Goal: Transaction & Acquisition: Purchase product/service

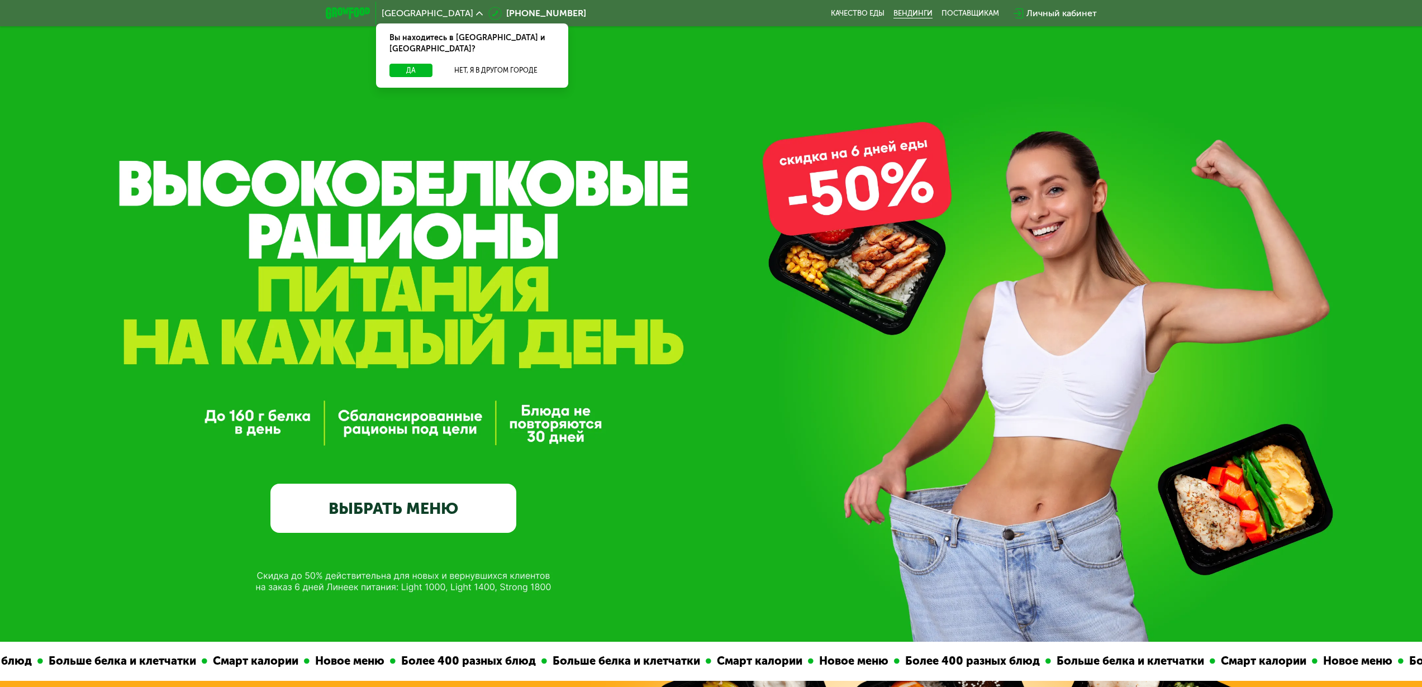
click at [911, 14] on link "Вендинги" at bounding box center [913, 13] width 39 height 9
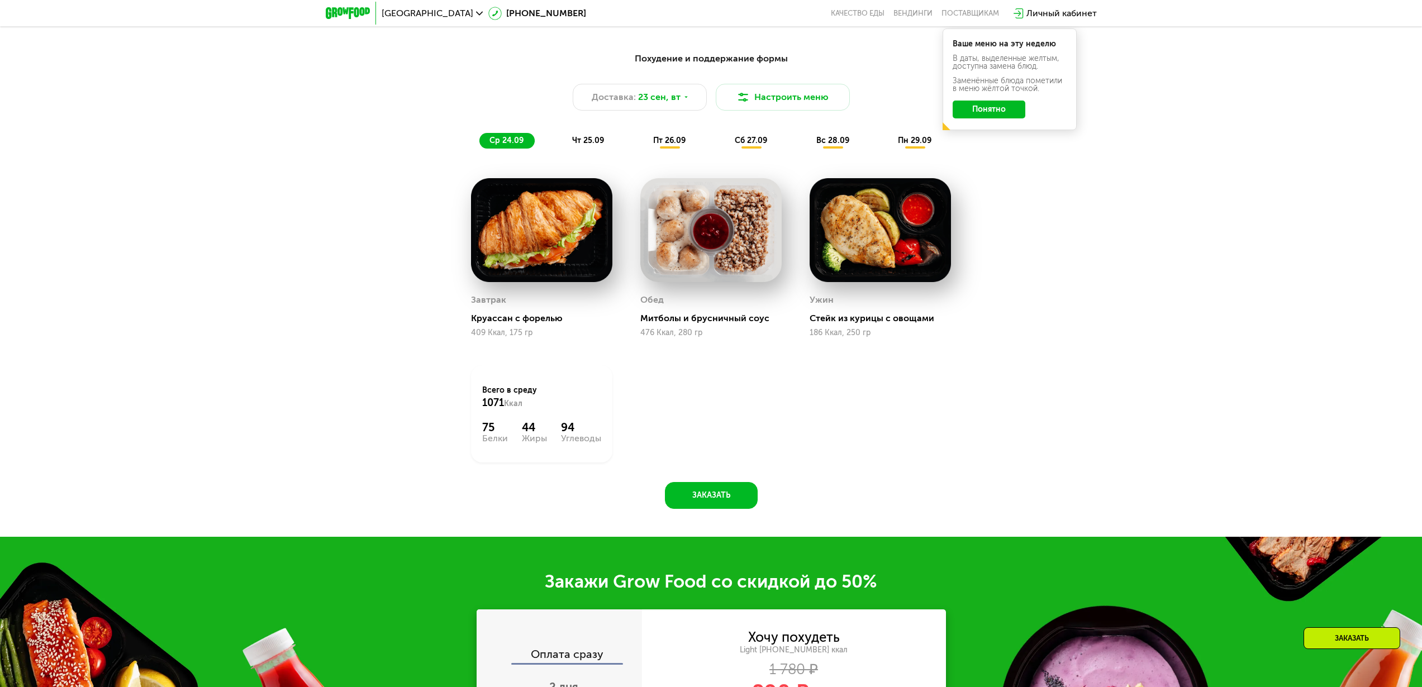
scroll to position [958, 0]
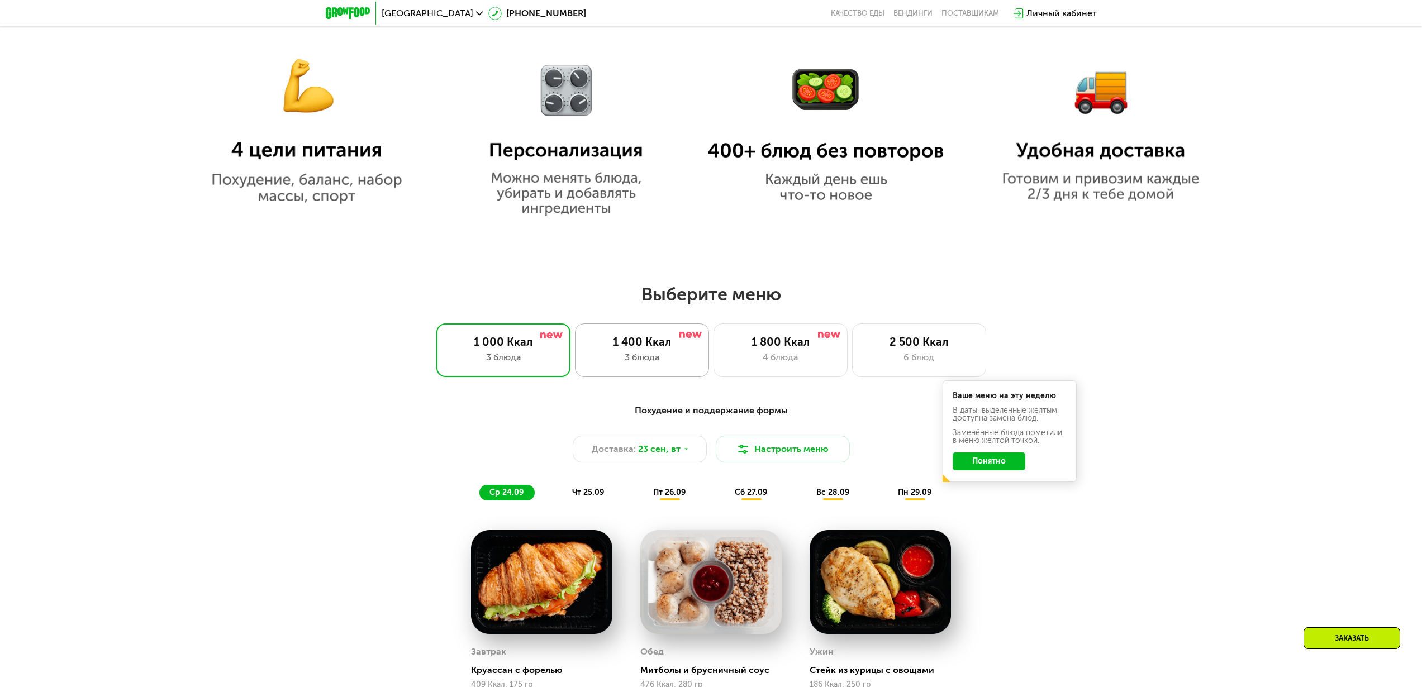
click at [651, 349] on div "1 400 Ккал" at bounding box center [642, 341] width 111 height 13
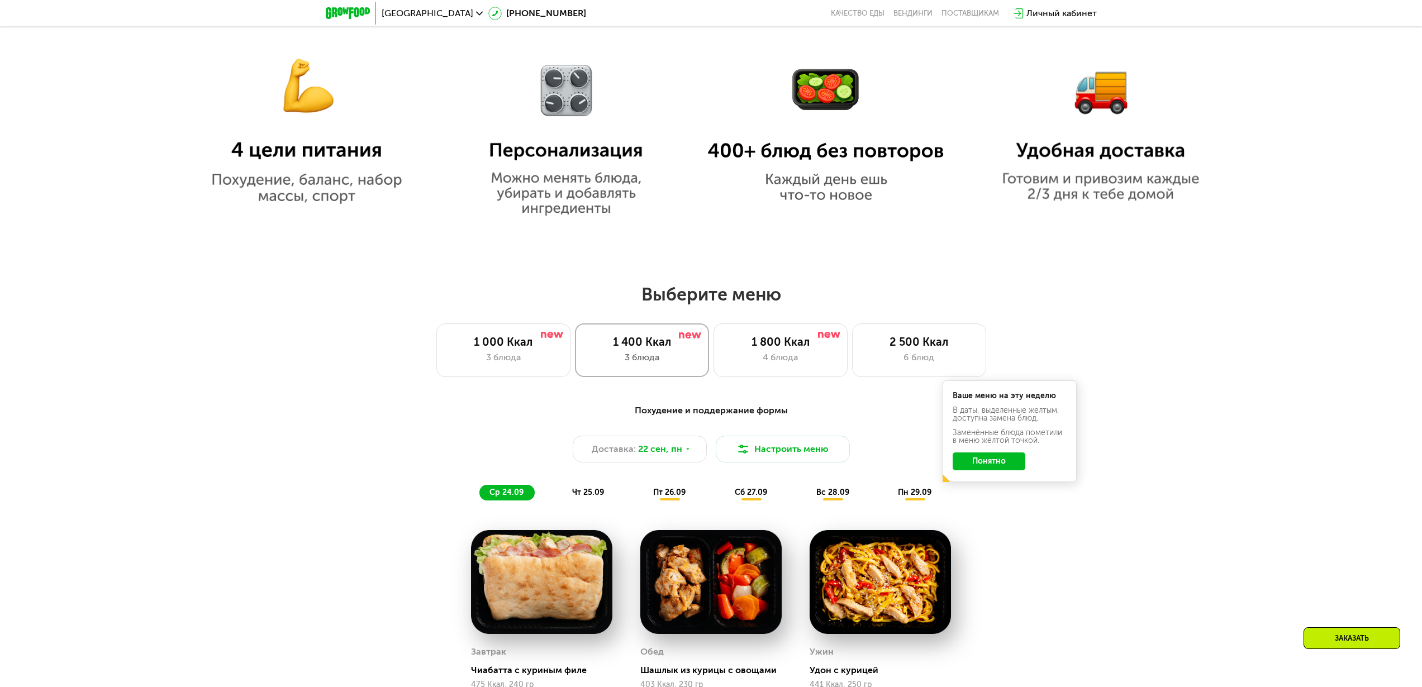
scroll to position [1114, 0]
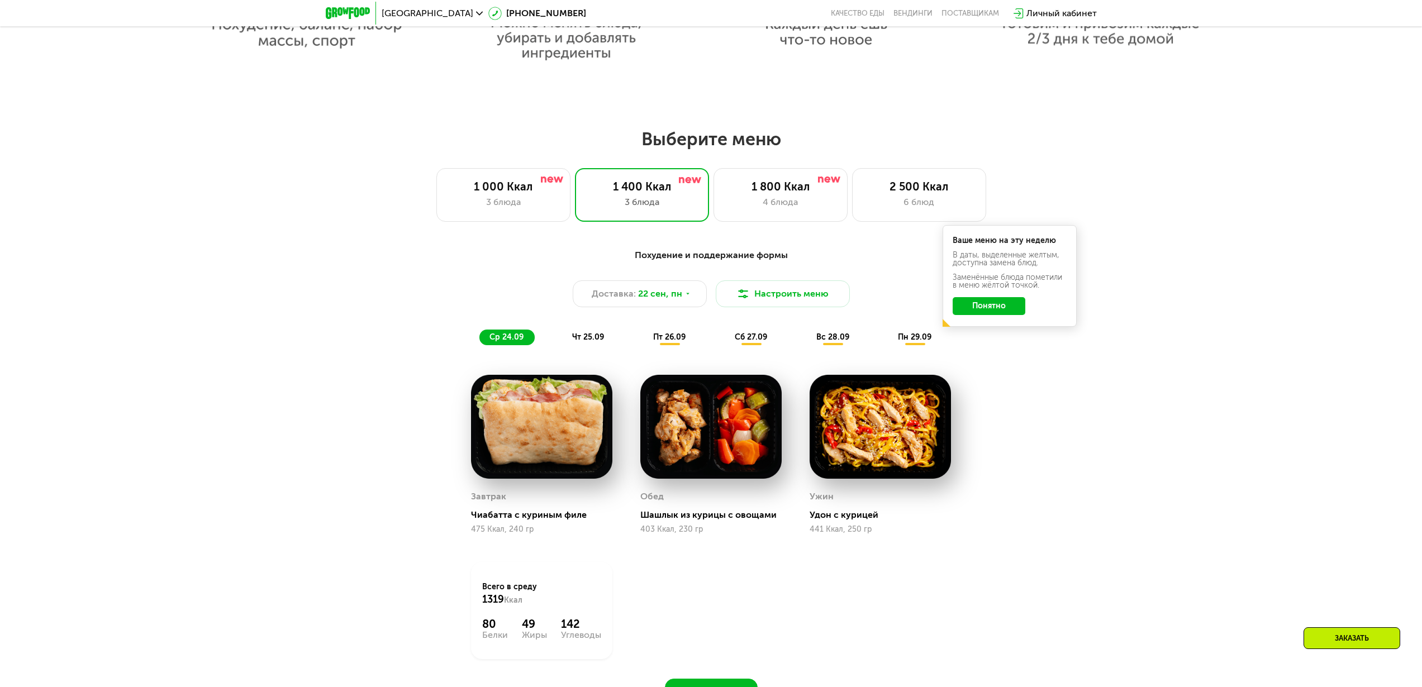
click at [677, 340] on span "пт 26.09" at bounding box center [669, 338] width 32 height 10
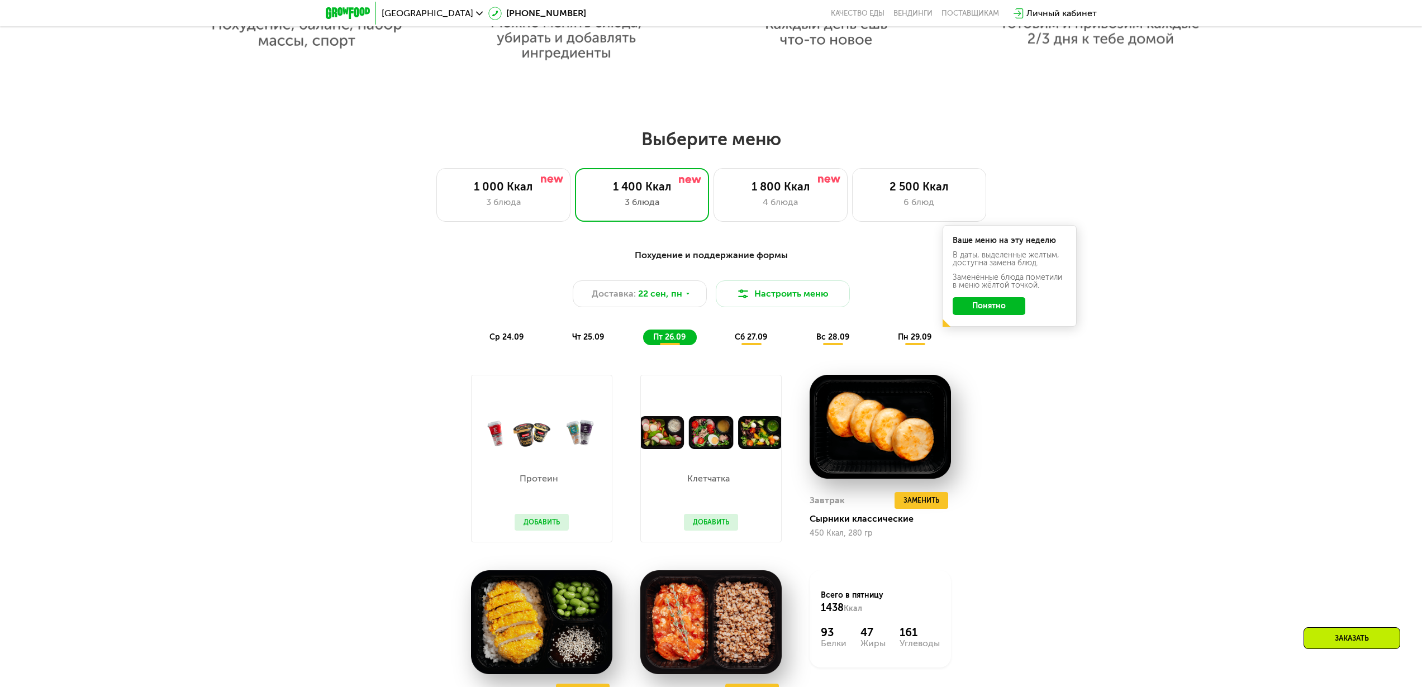
click at [764, 342] on span "сб 27.09" at bounding box center [751, 338] width 32 height 10
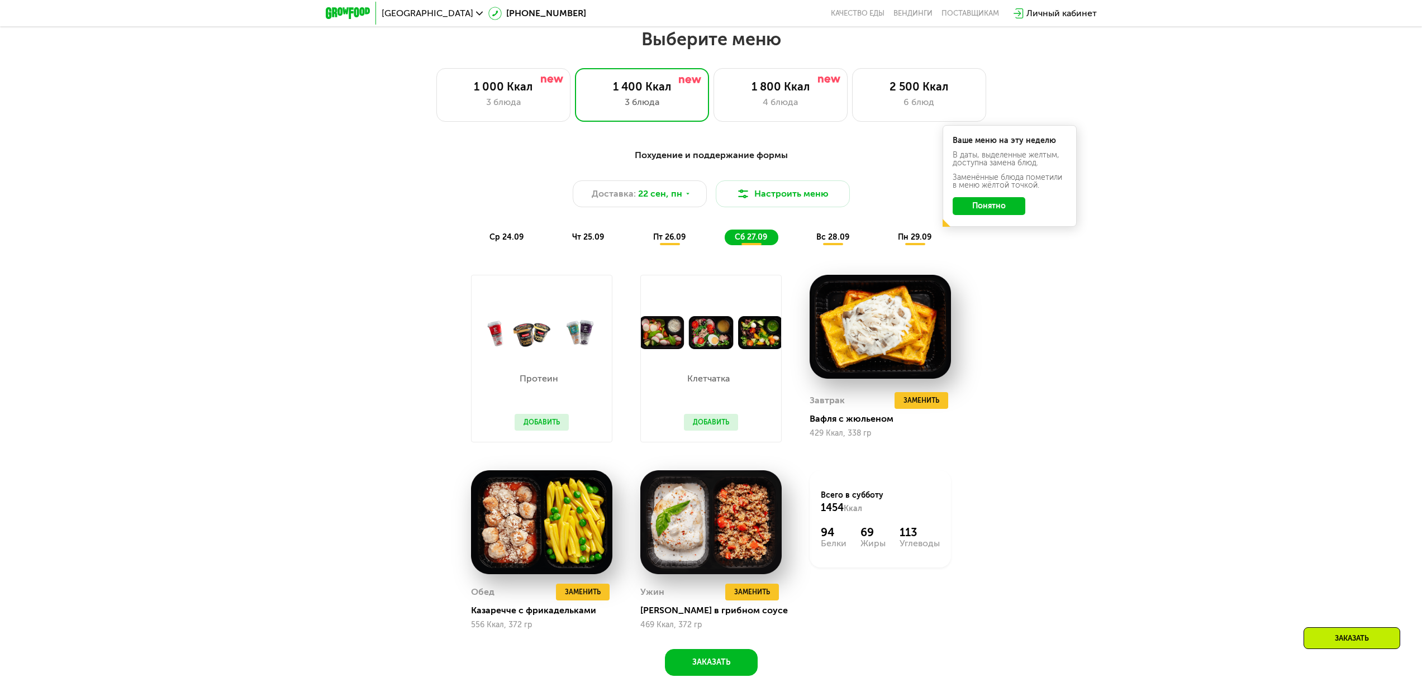
scroll to position [1271, 0]
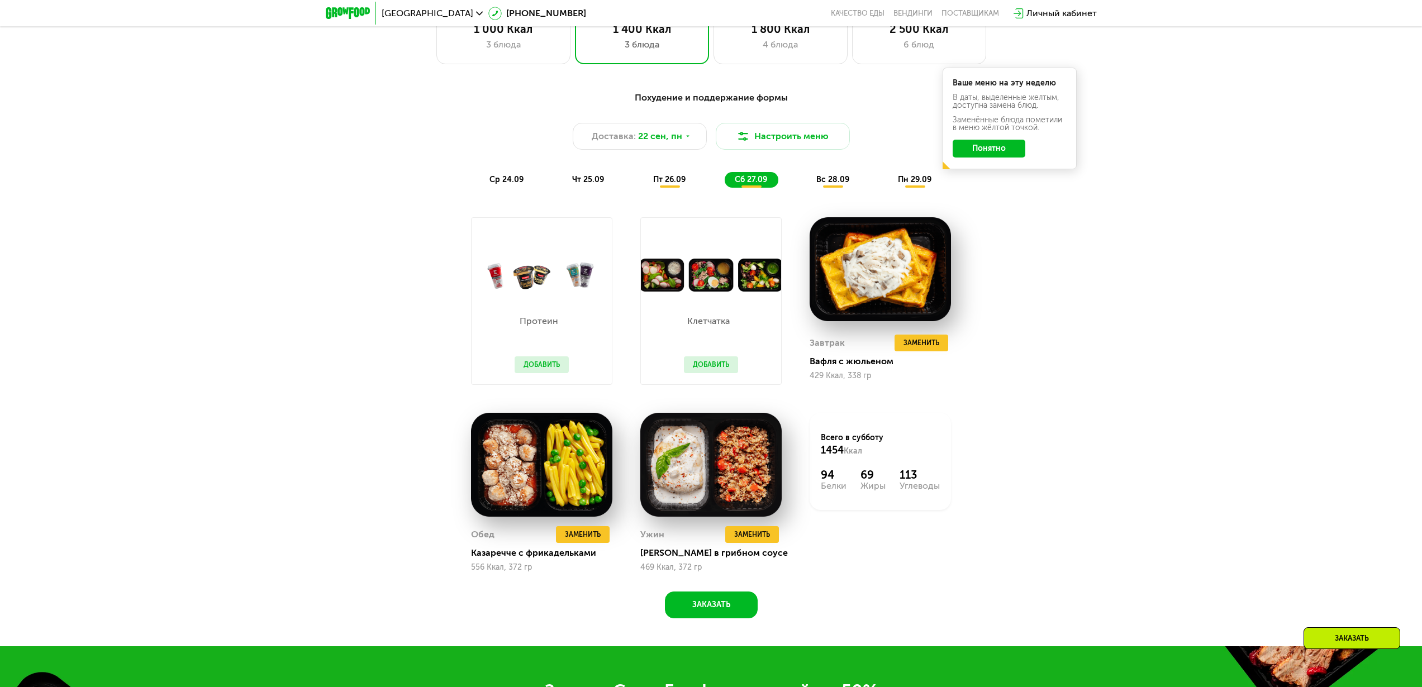
click at [832, 184] on span "вс 28.09" at bounding box center [832, 180] width 33 height 10
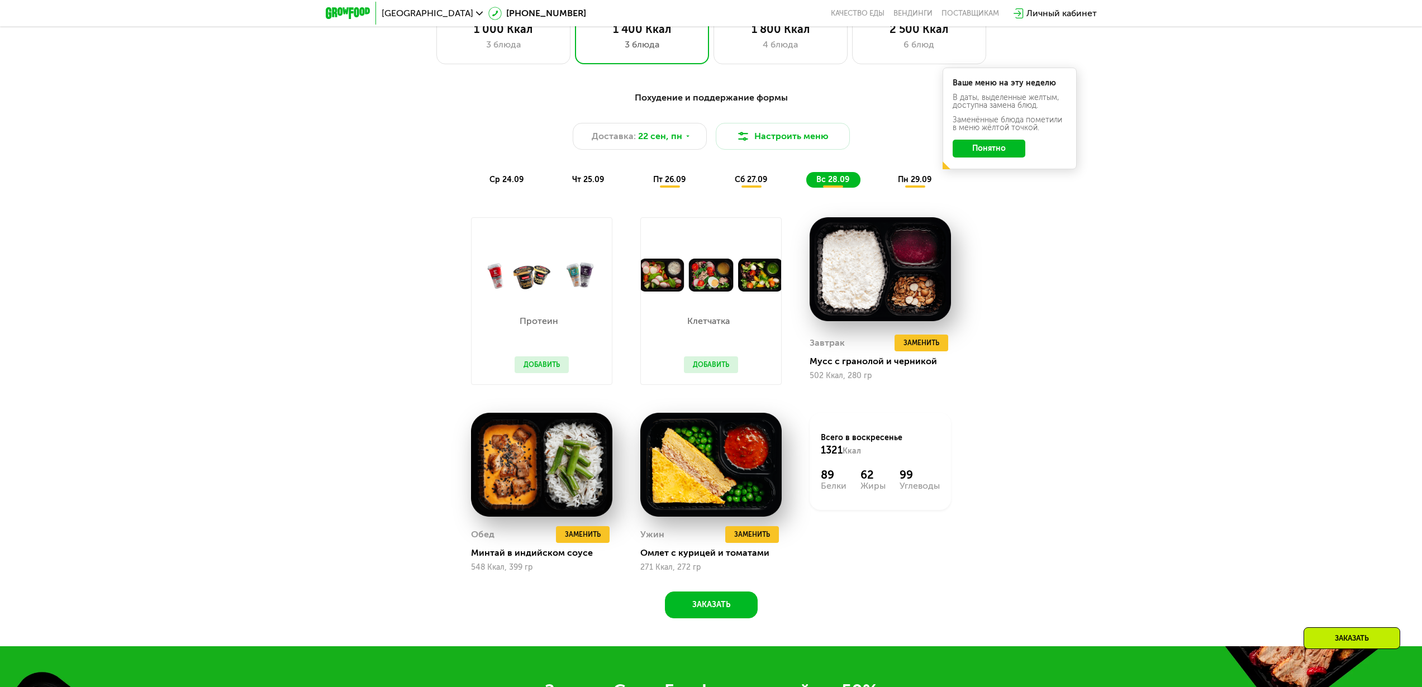
click at [508, 180] on span "ср 24.09" at bounding box center [507, 180] width 34 height 10
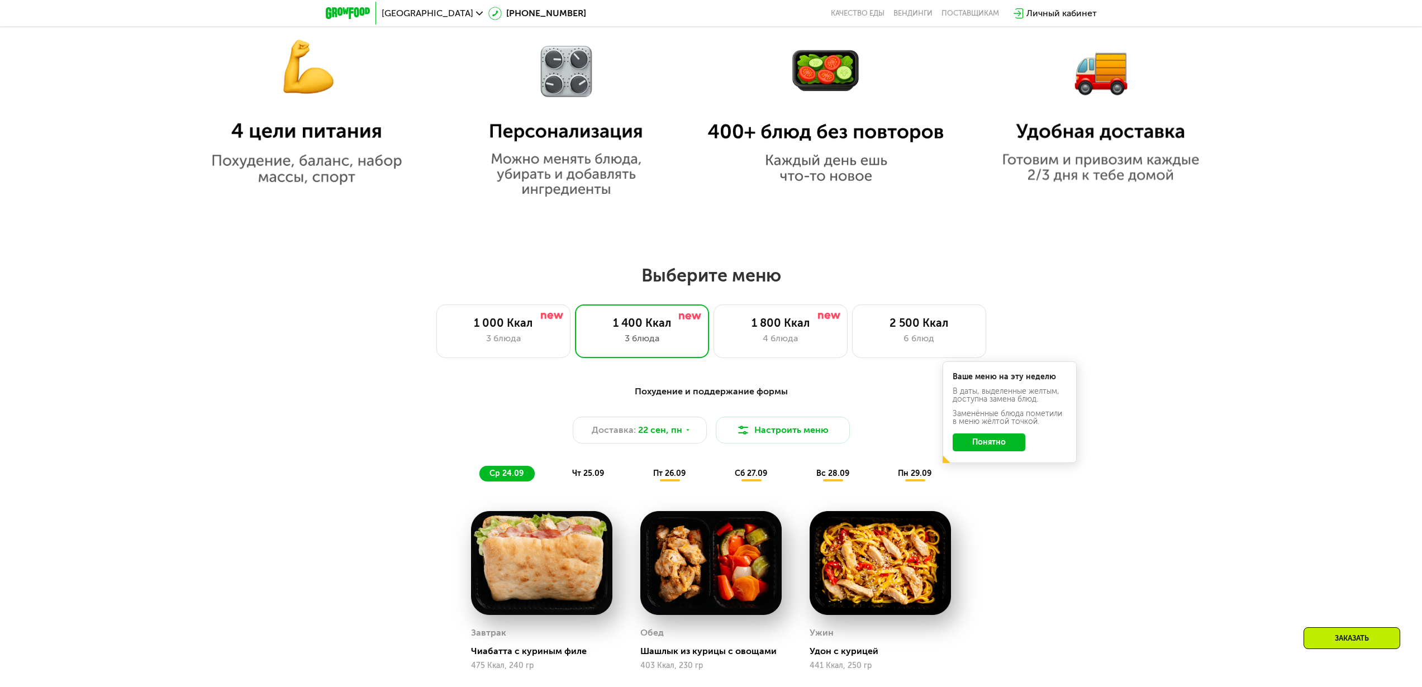
scroll to position [984, 0]
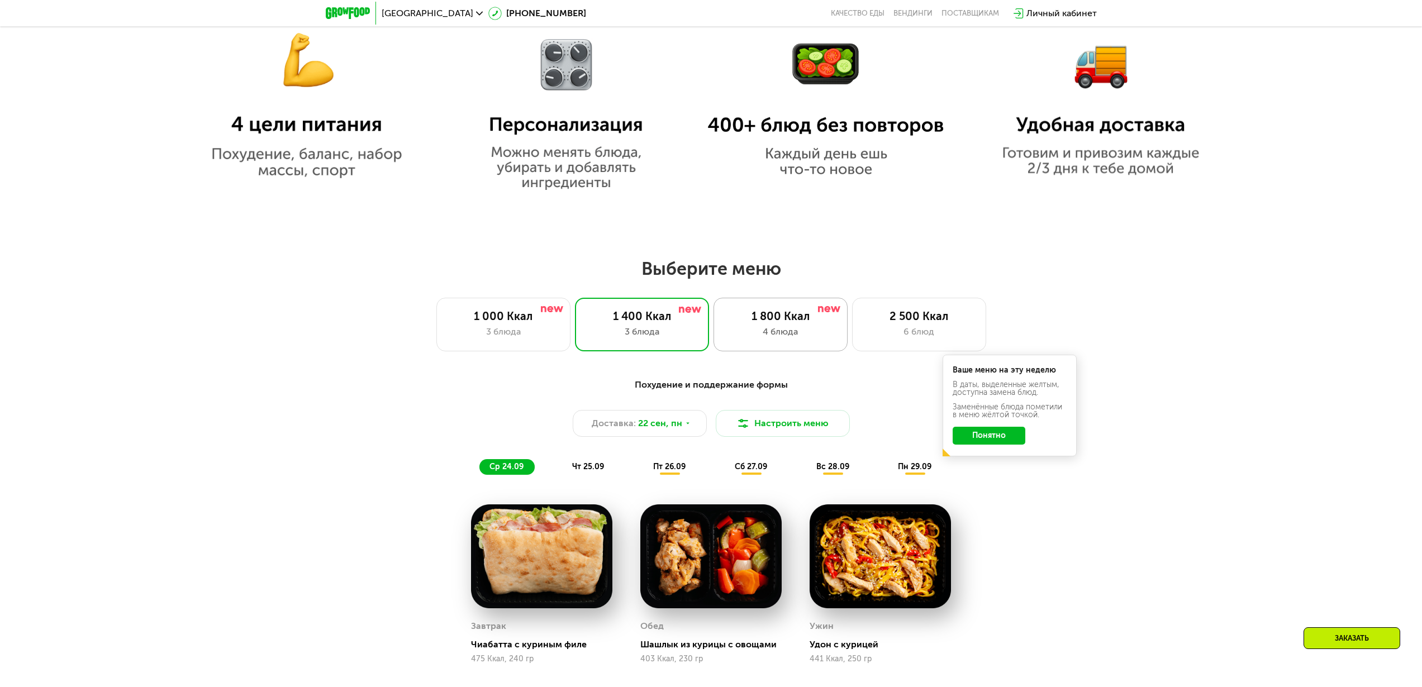
click at [770, 339] on div "4 блюда" at bounding box center [780, 331] width 111 height 13
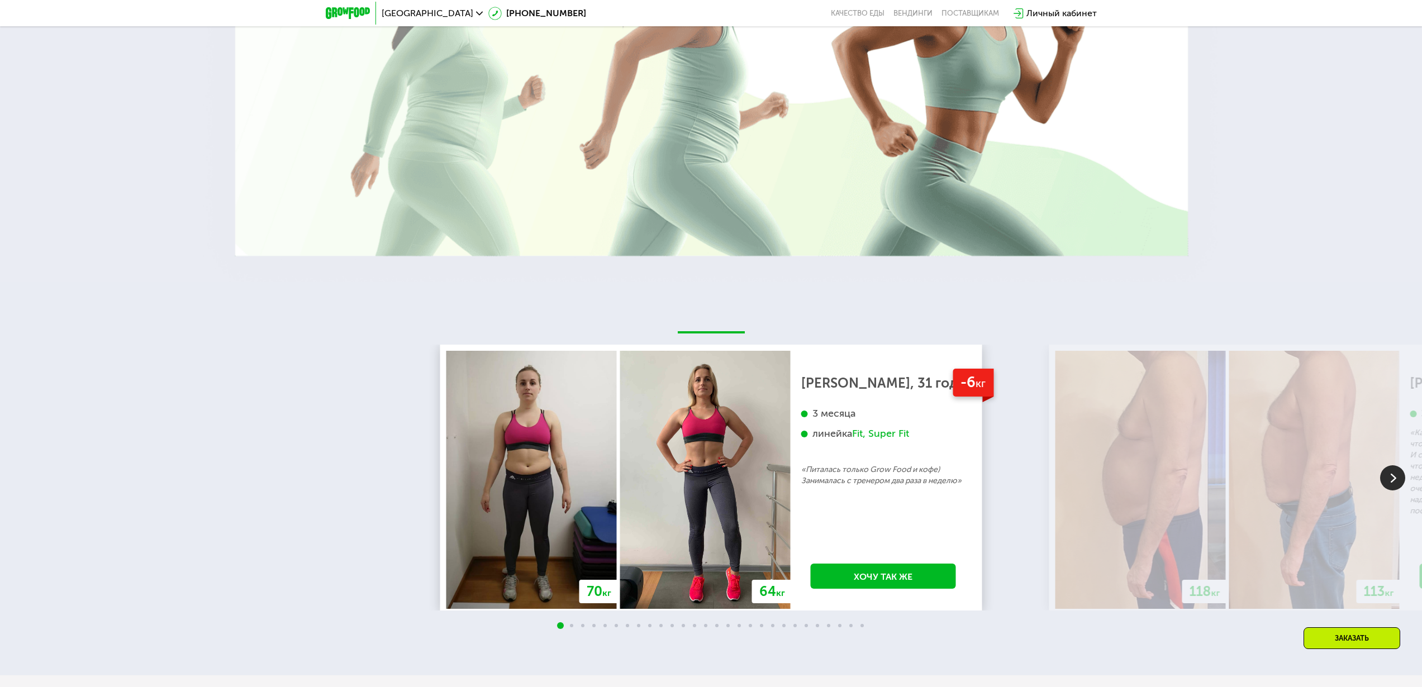
scroll to position [2817, 0]
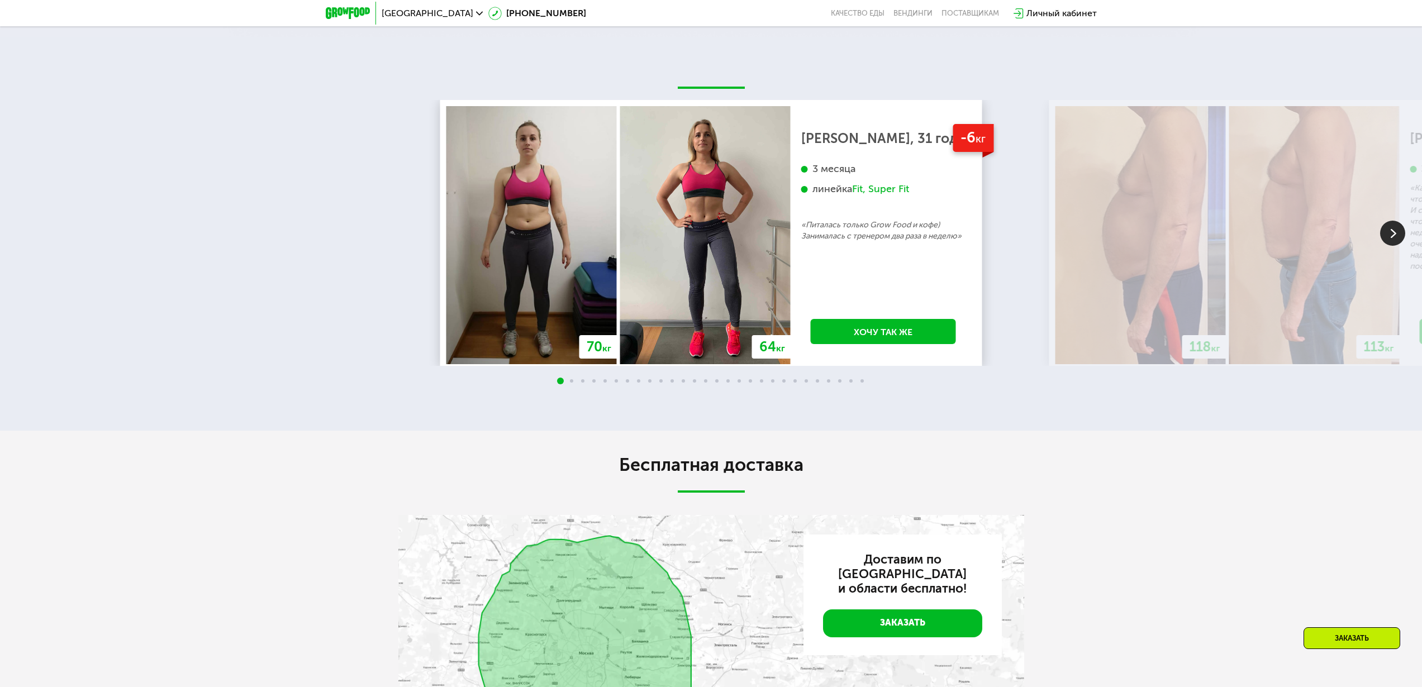
click at [1400, 246] on img at bounding box center [1392, 233] width 25 height 25
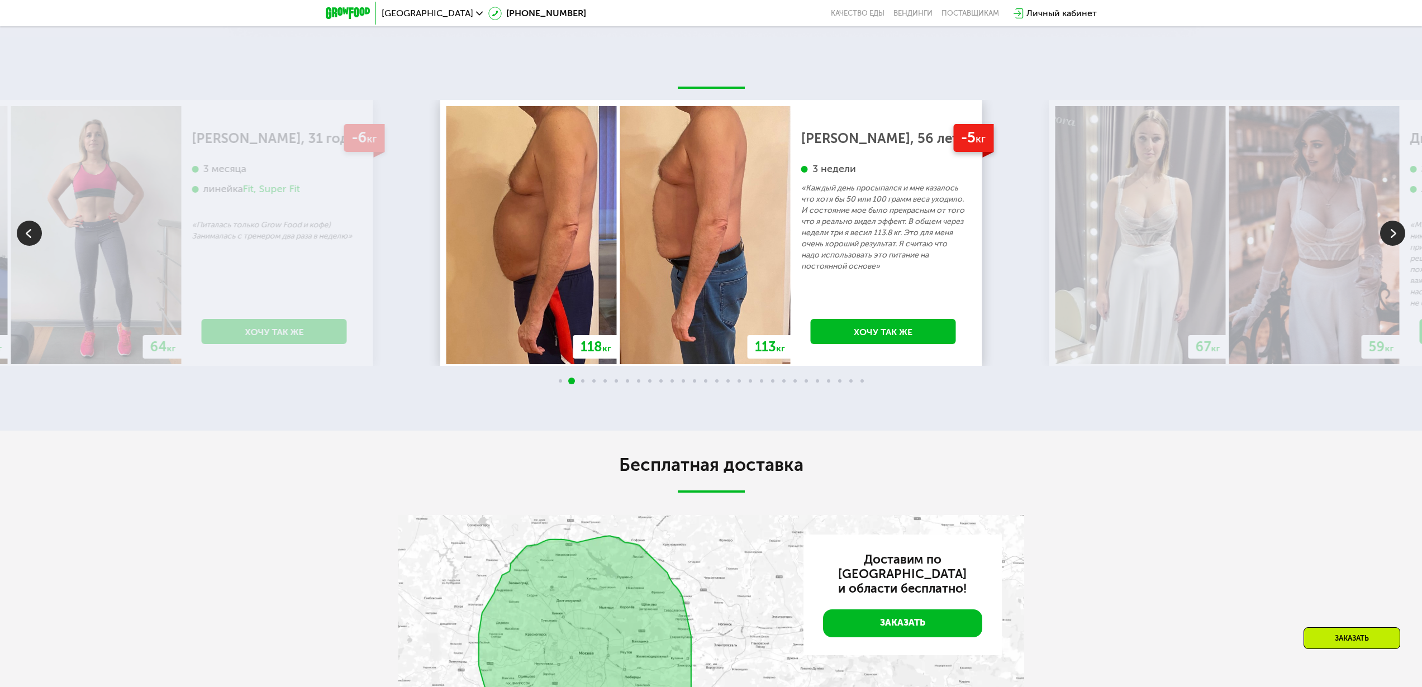
click at [1400, 246] on img at bounding box center [1392, 233] width 25 height 25
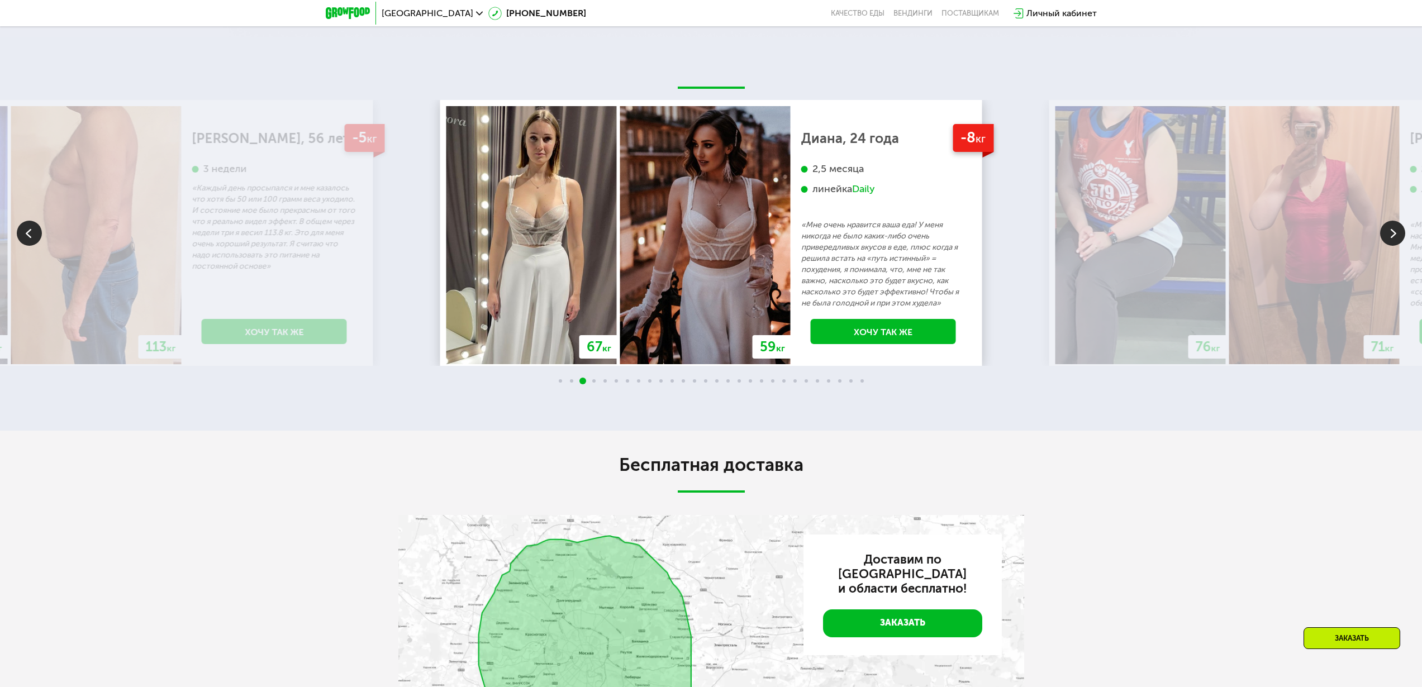
click at [1399, 246] on img at bounding box center [1392, 233] width 25 height 25
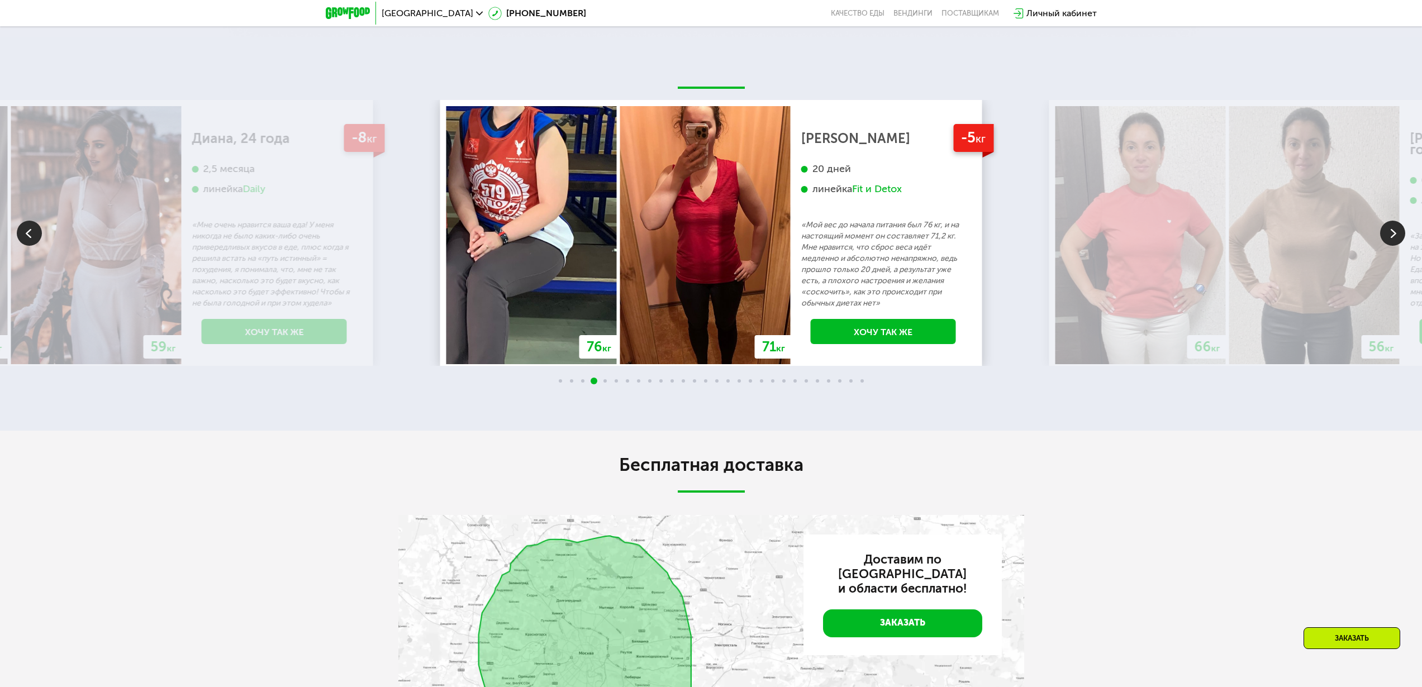
click at [1399, 246] on img at bounding box center [1392, 233] width 25 height 25
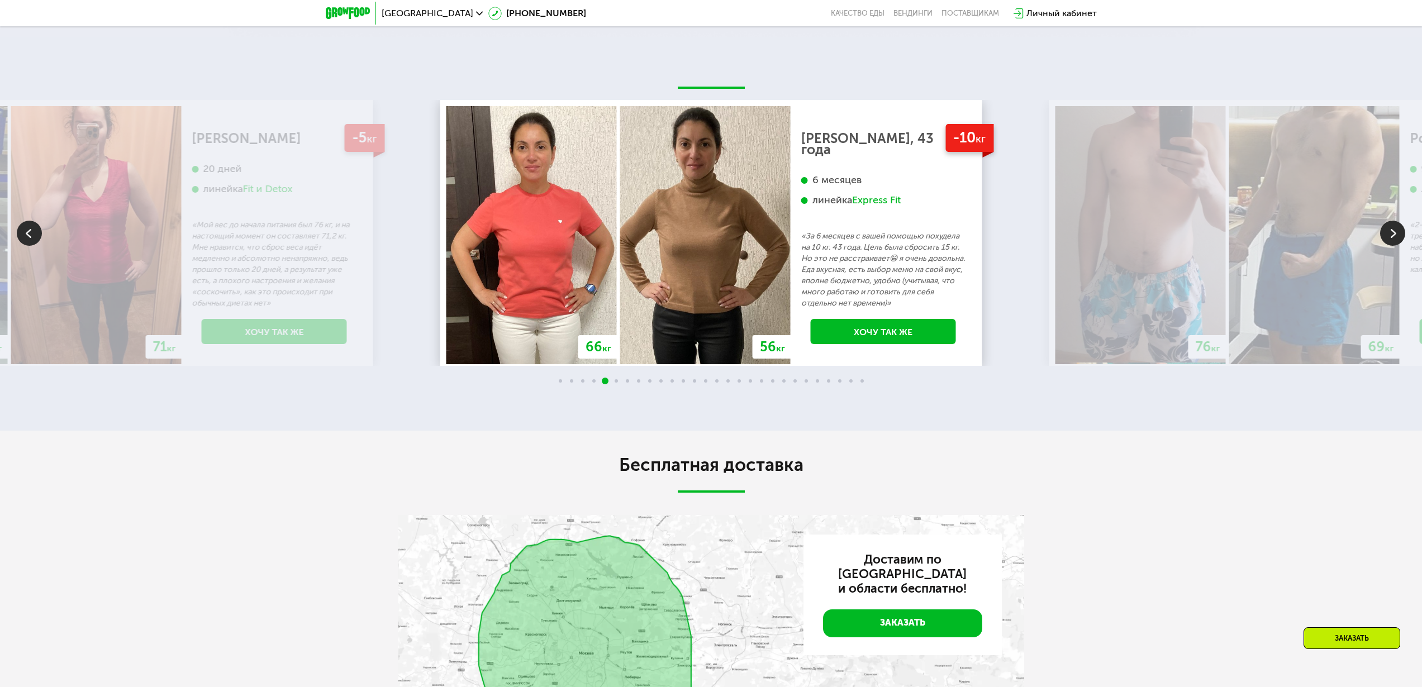
click at [1399, 246] on img at bounding box center [1392, 233] width 25 height 25
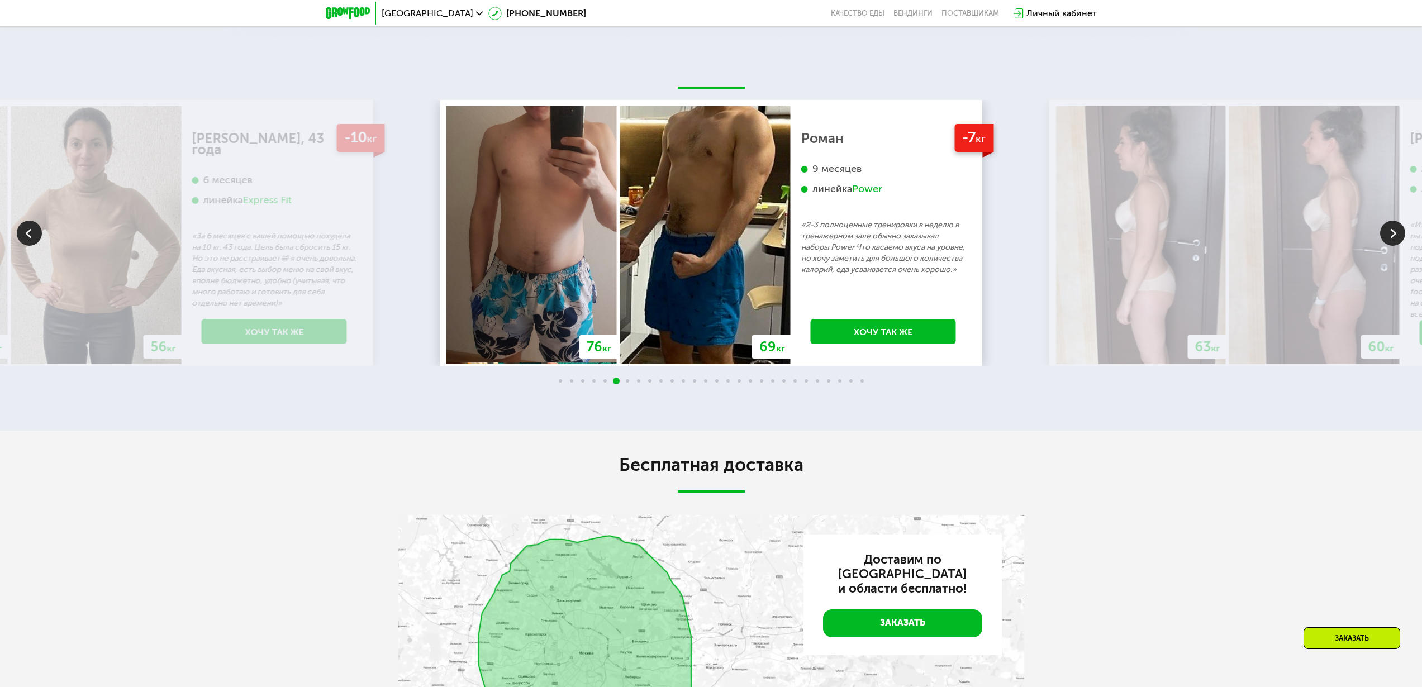
click at [1399, 246] on img at bounding box center [1392, 233] width 25 height 25
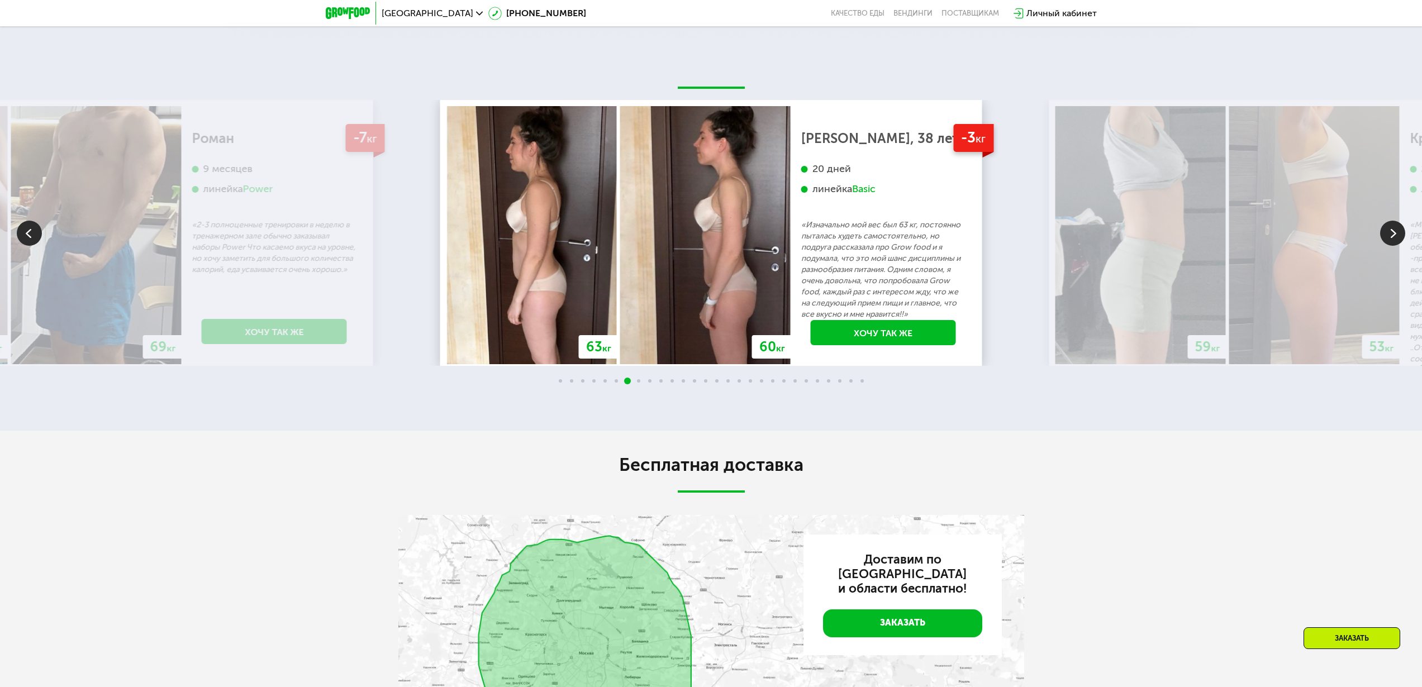
click at [1399, 246] on img at bounding box center [1392, 233] width 25 height 25
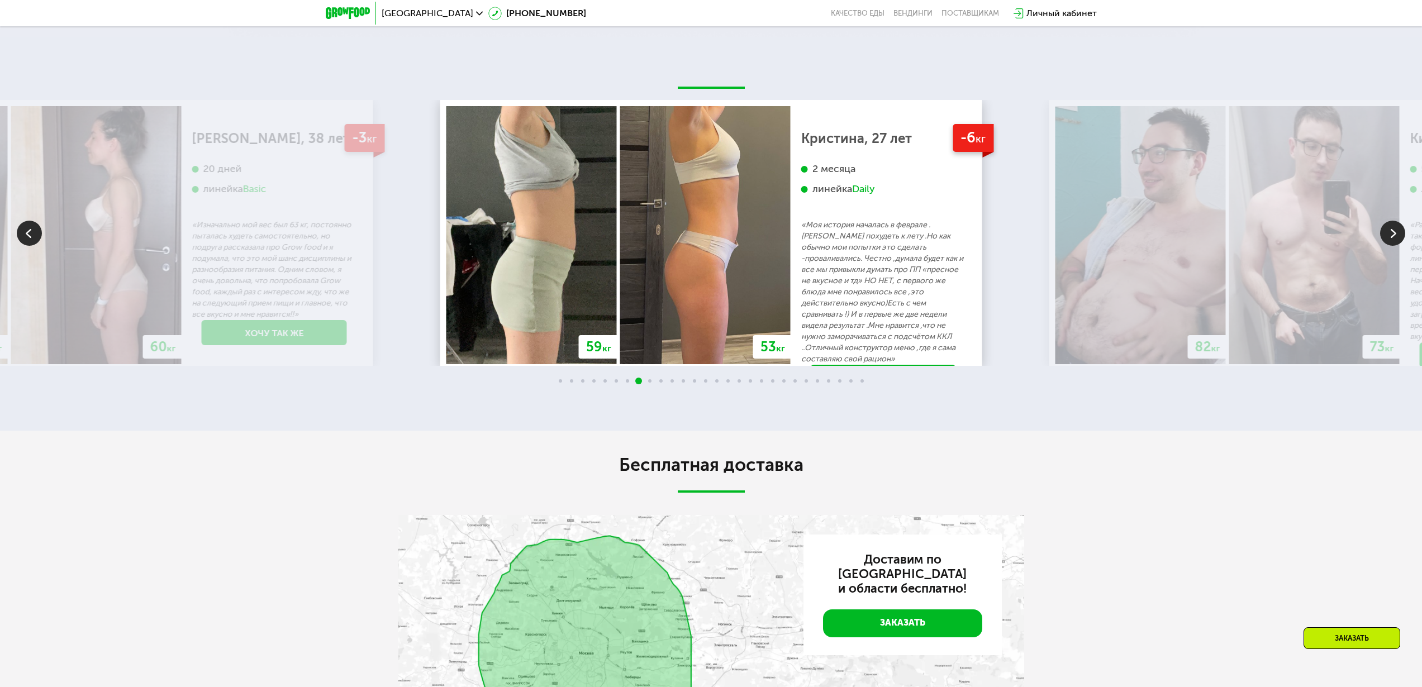
click at [1399, 246] on img at bounding box center [1392, 233] width 25 height 25
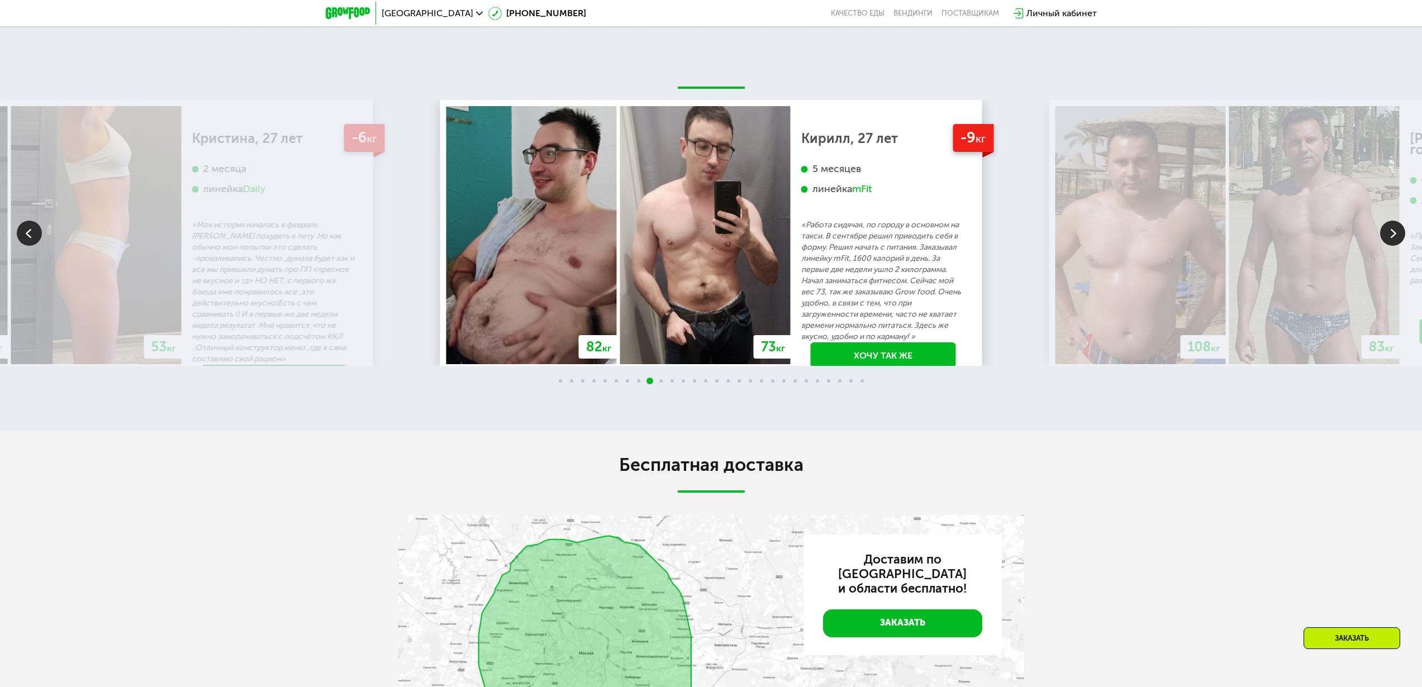
click at [1399, 246] on img at bounding box center [1392, 233] width 25 height 25
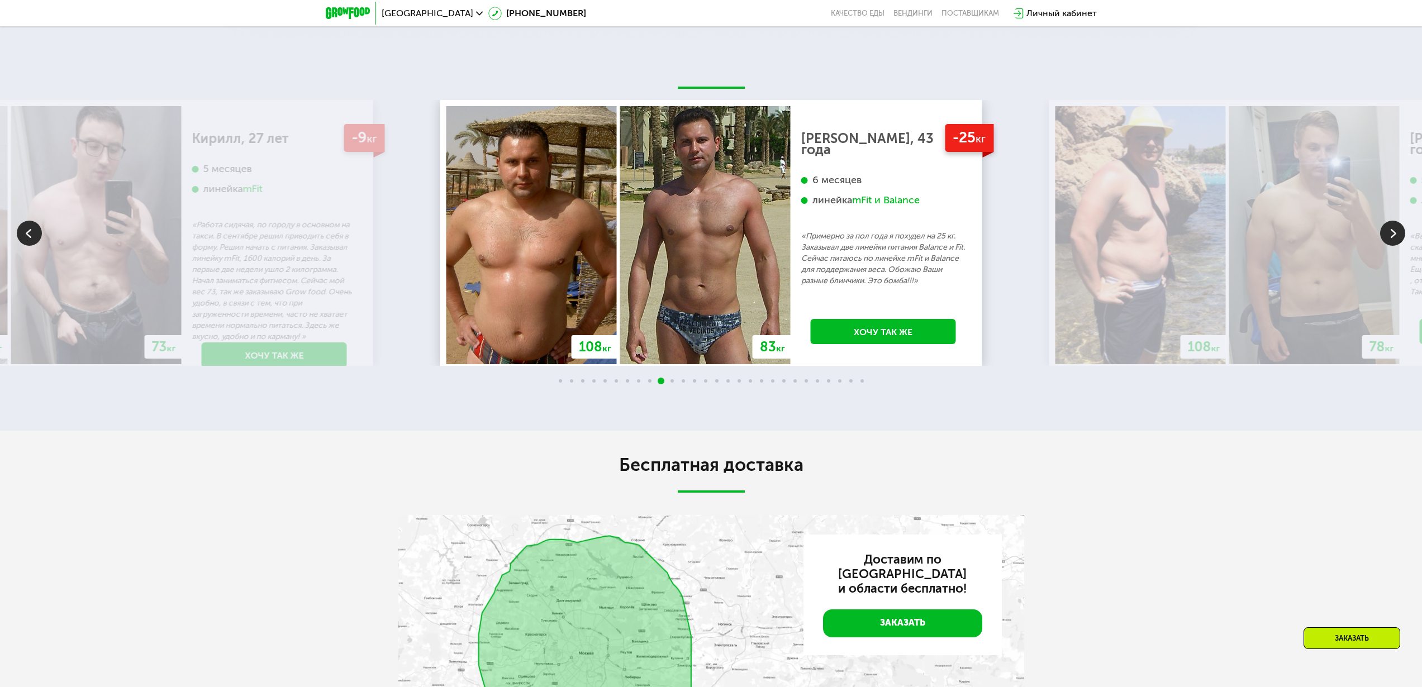
click at [1399, 246] on img at bounding box center [1392, 233] width 25 height 25
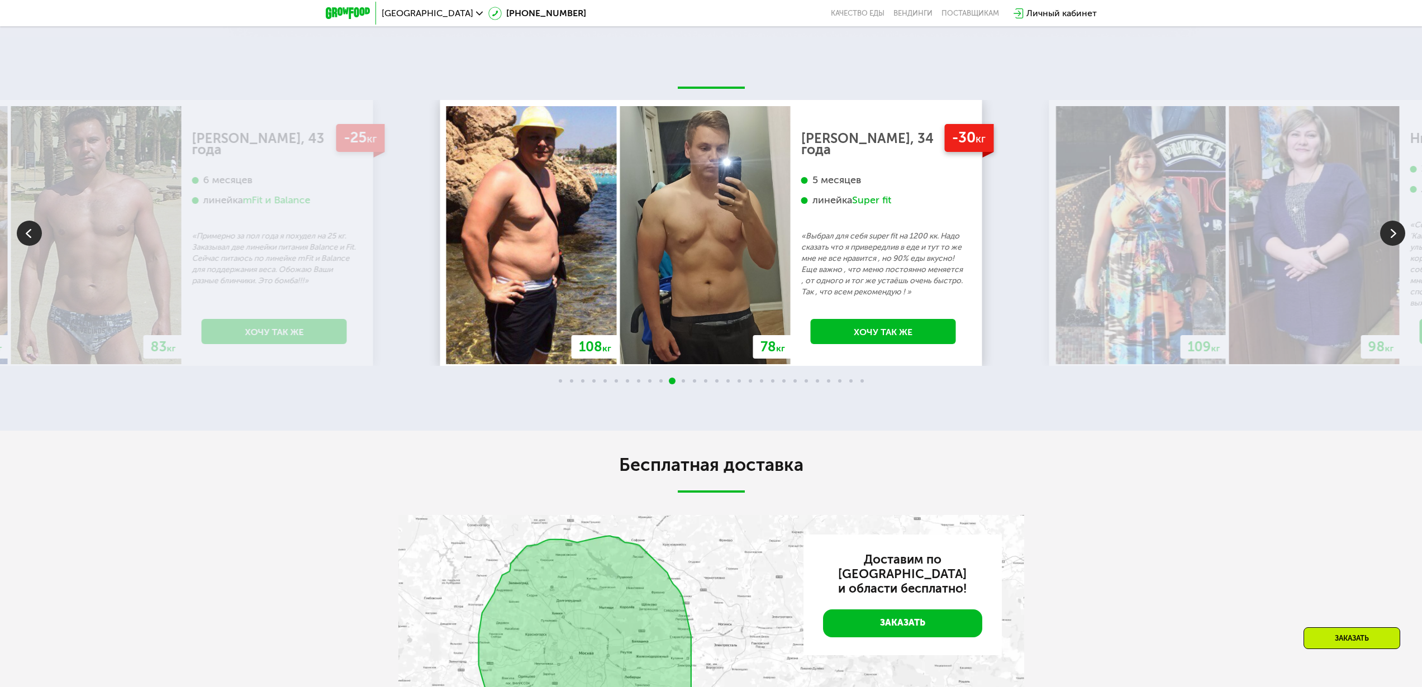
click at [1399, 246] on img at bounding box center [1392, 233] width 25 height 25
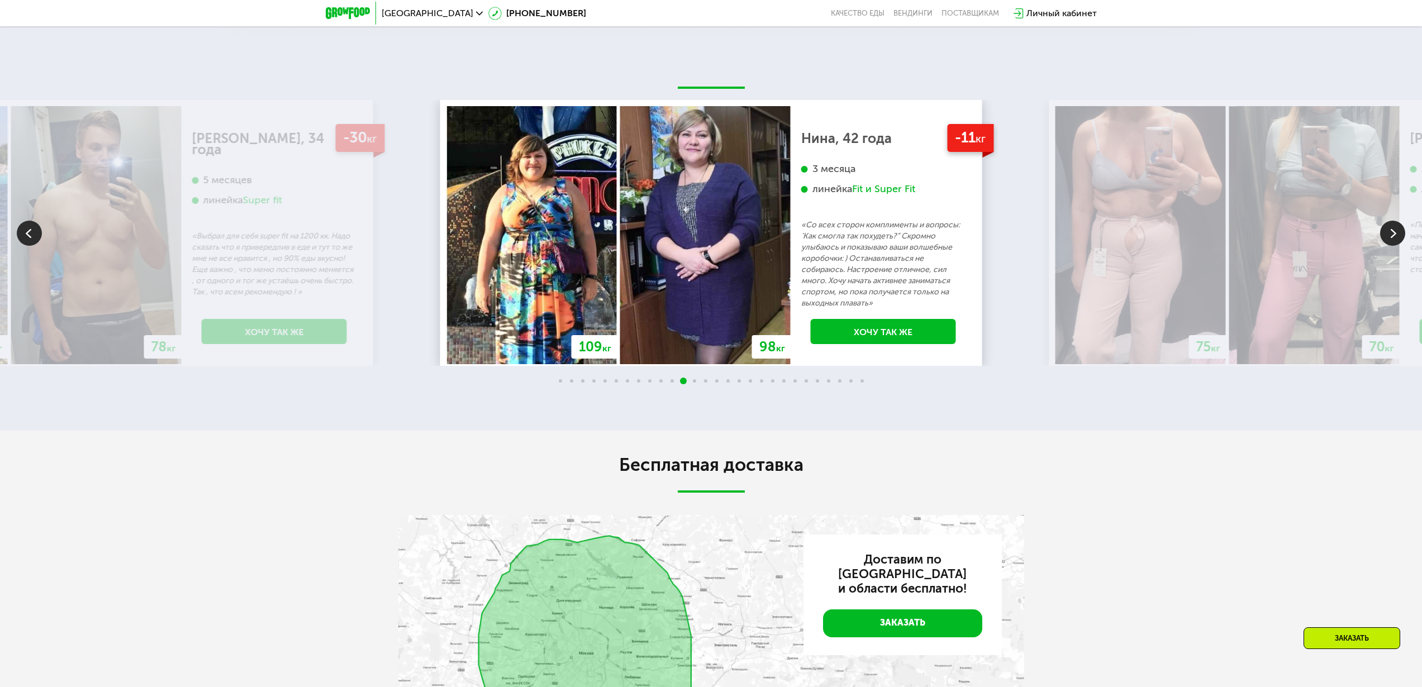
click at [1399, 246] on img at bounding box center [1392, 233] width 25 height 25
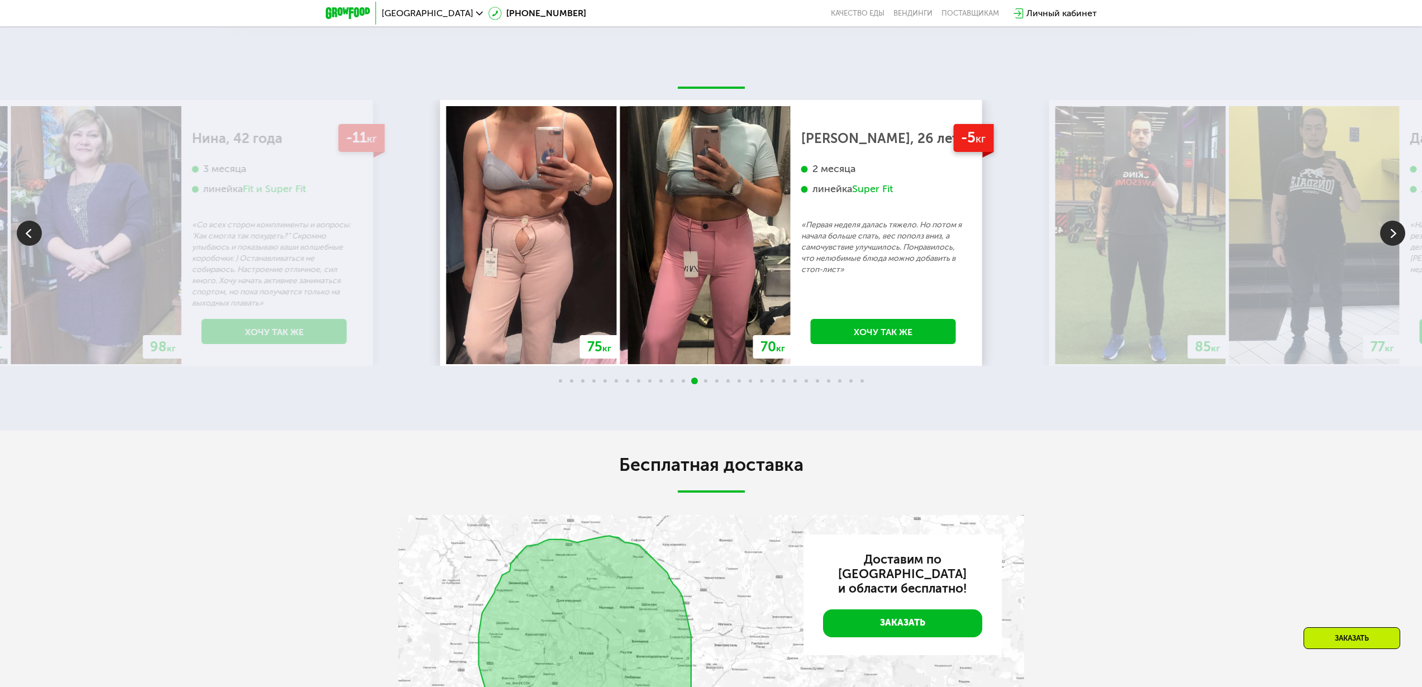
click at [1399, 246] on img at bounding box center [1392, 233] width 25 height 25
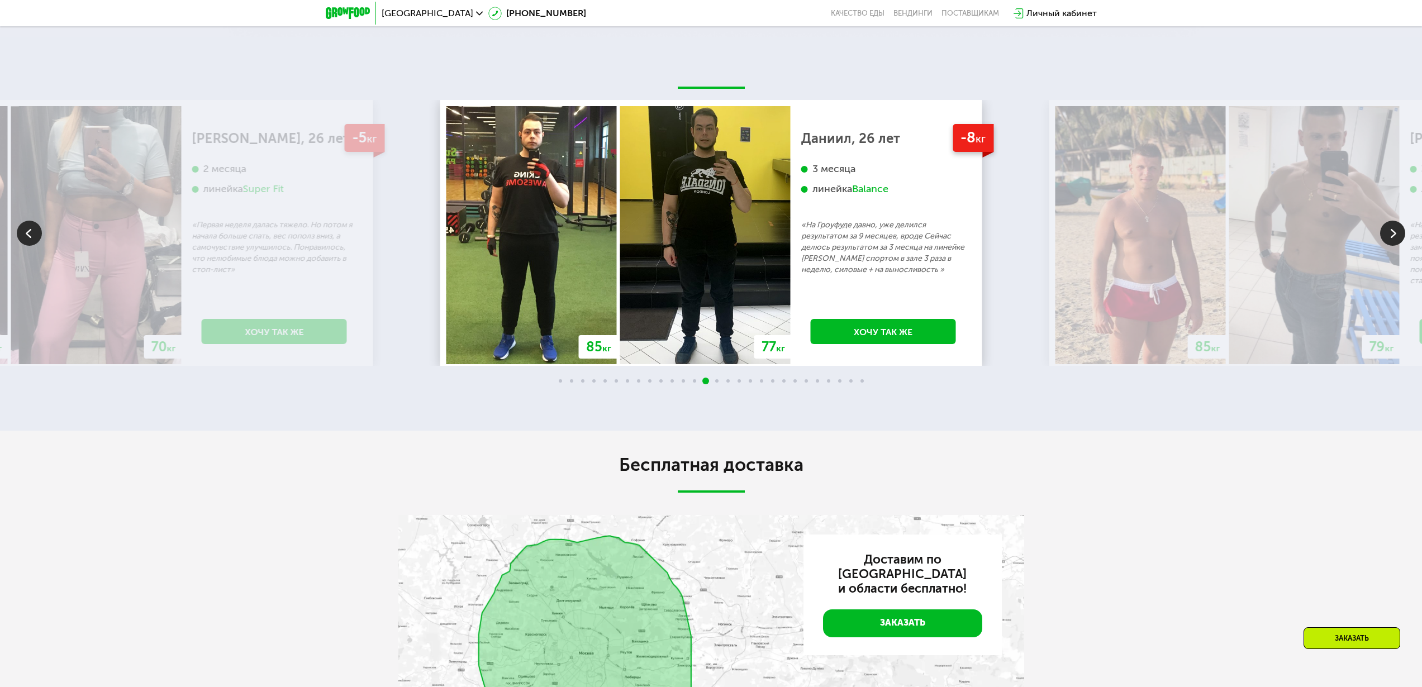
click at [1399, 246] on img at bounding box center [1392, 233] width 25 height 25
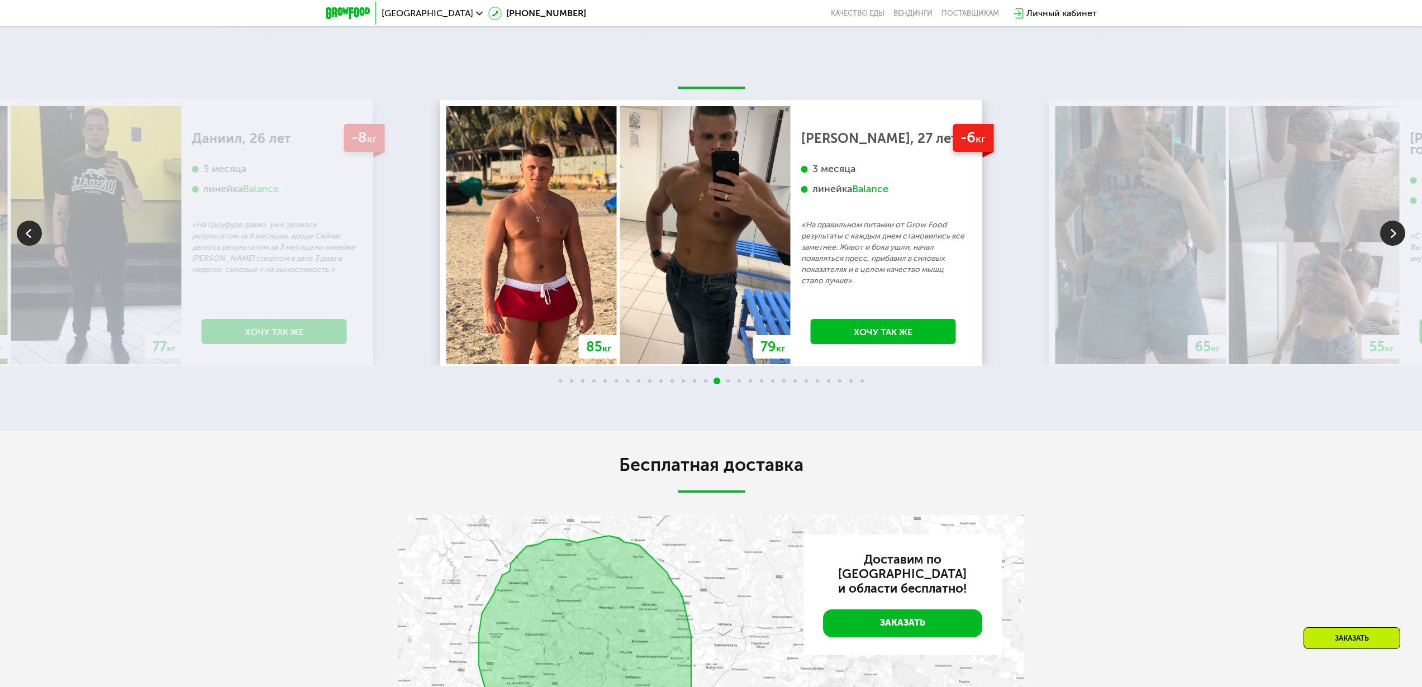
click at [1399, 246] on img at bounding box center [1392, 233] width 25 height 25
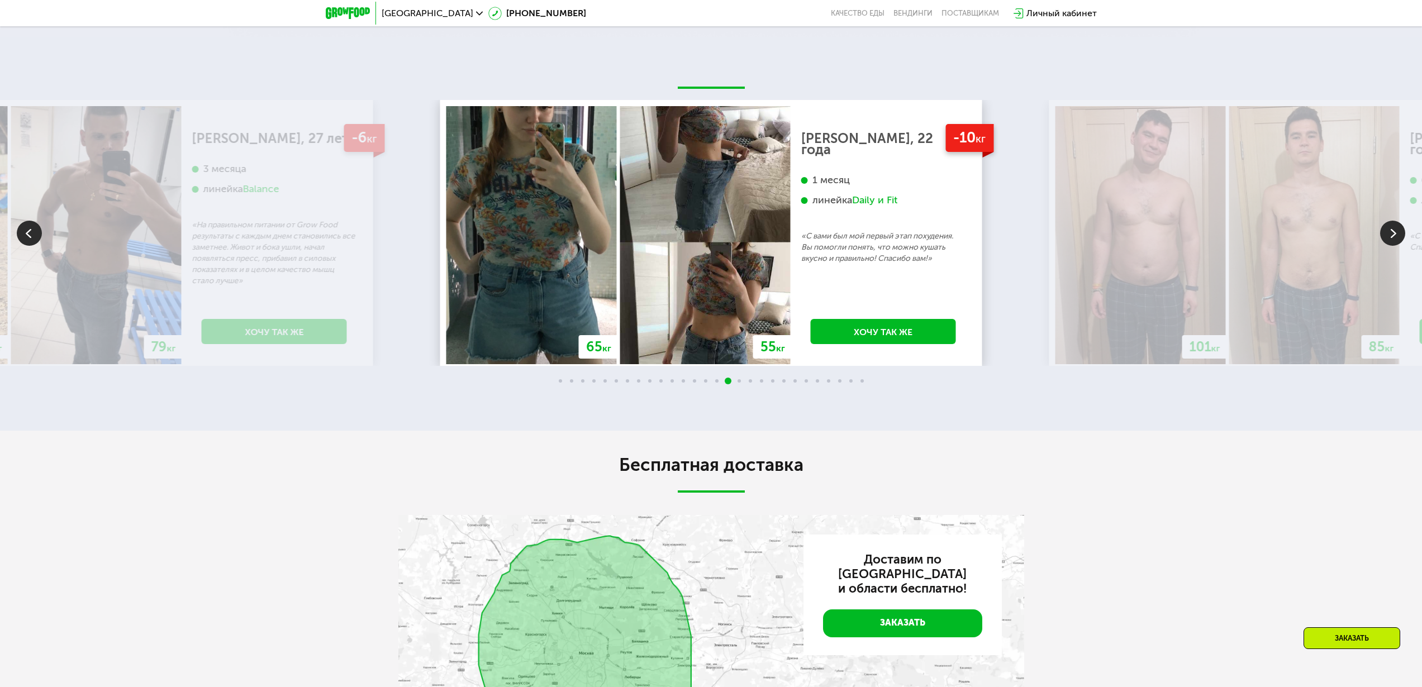
click at [1399, 246] on img at bounding box center [1392, 233] width 25 height 25
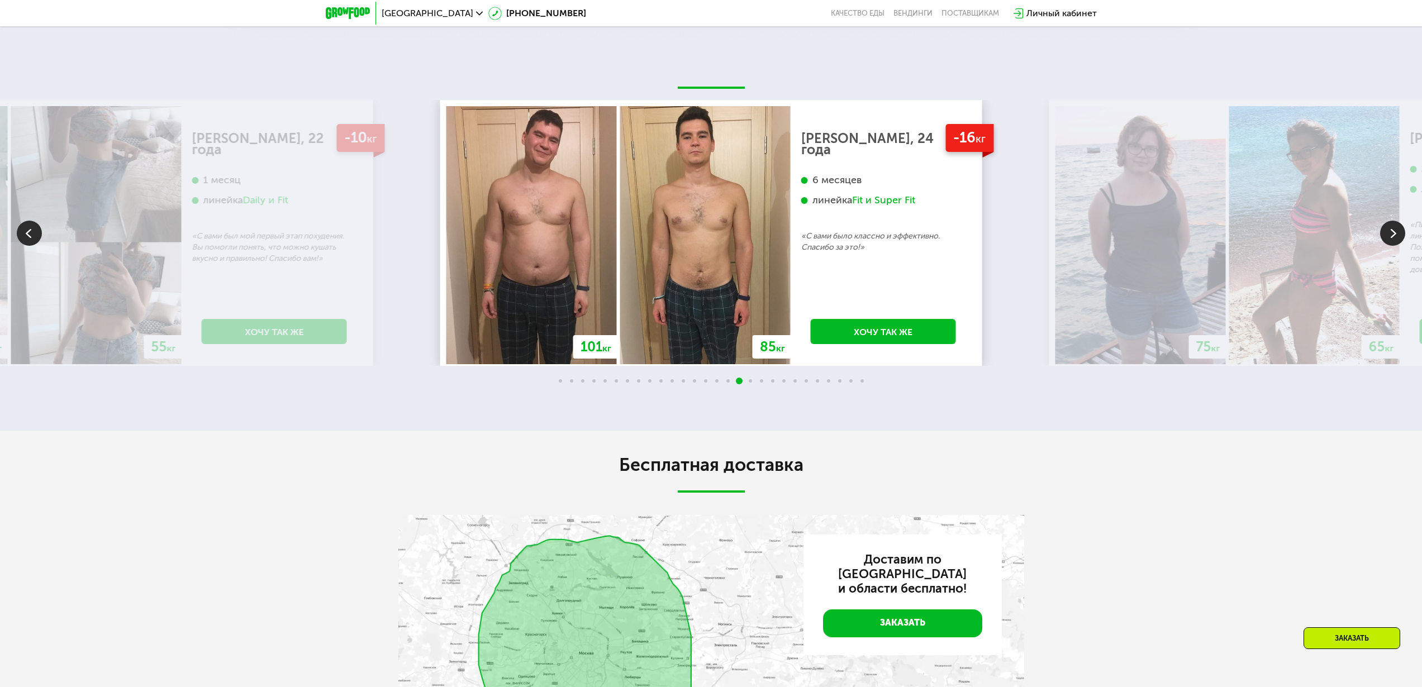
click at [1399, 246] on img at bounding box center [1392, 233] width 25 height 25
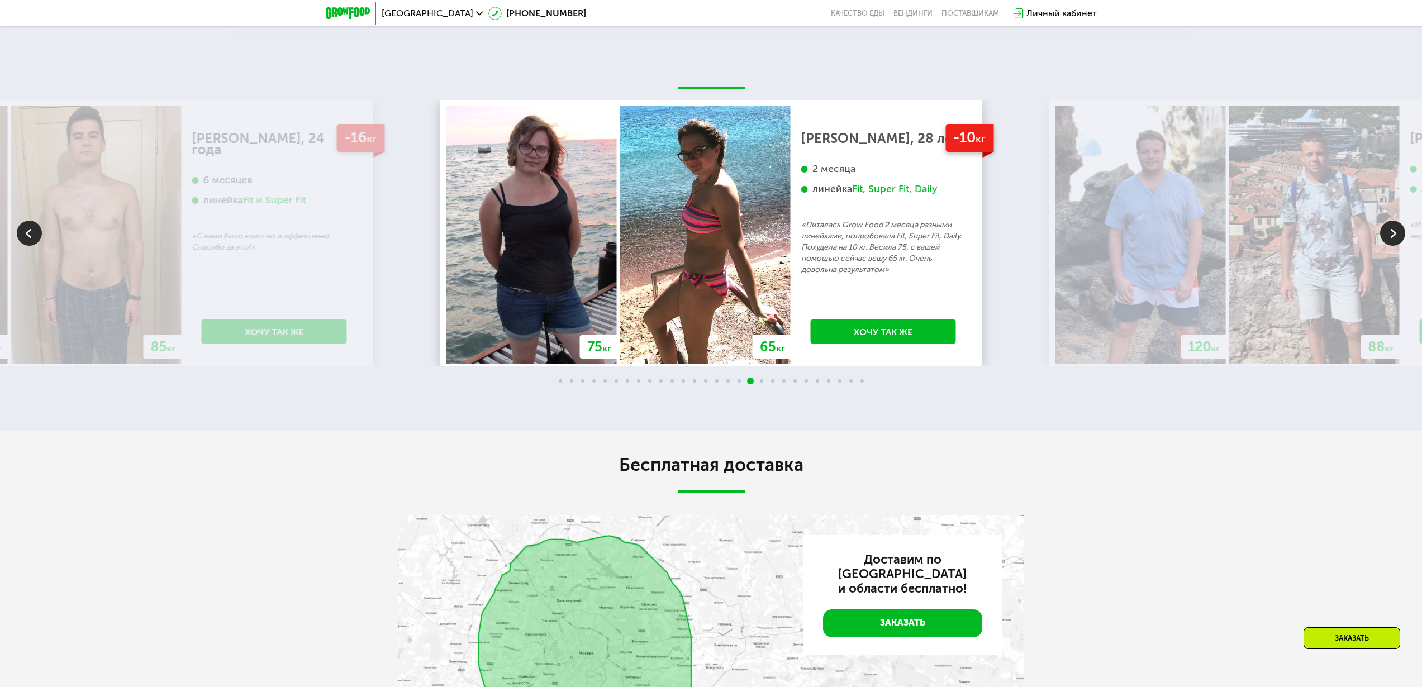
click at [1399, 246] on img at bounding box center [1392, 233] width 25 height 25
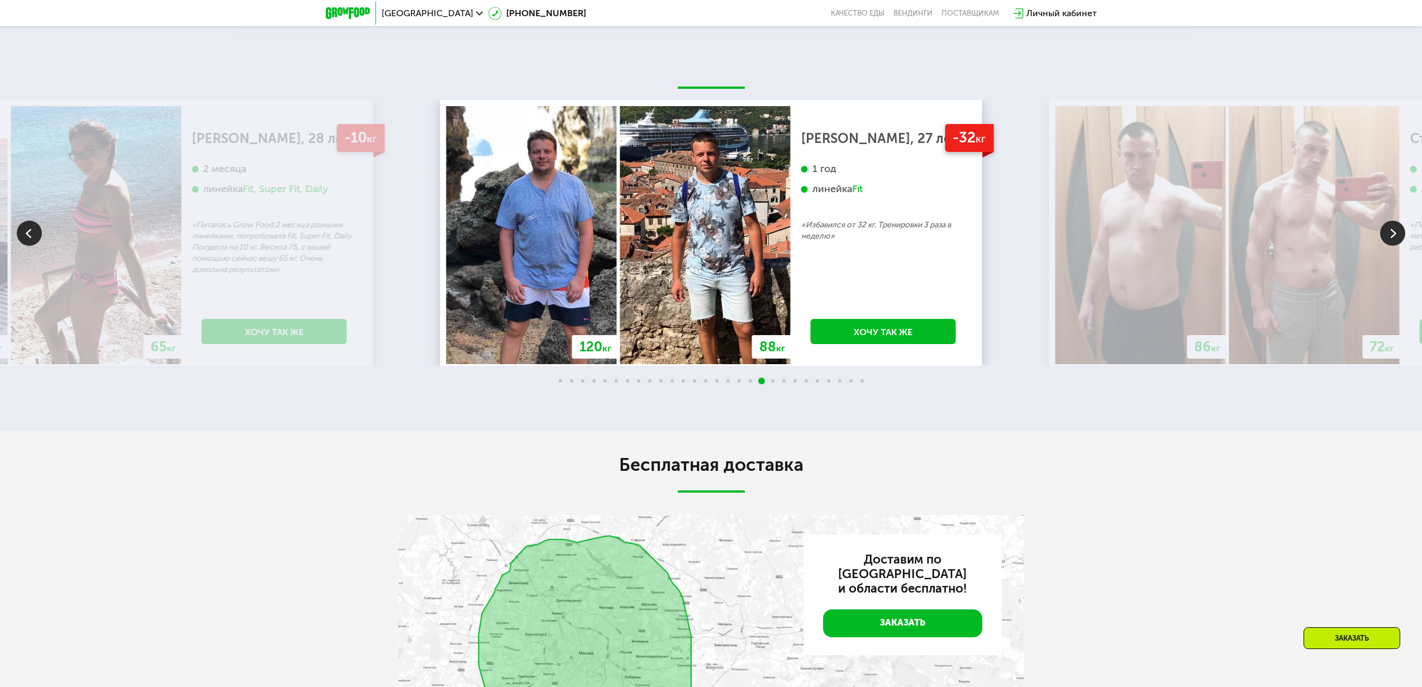
click at [1399, 246] on img at bounding box center [1392, 233] width 25 height 25
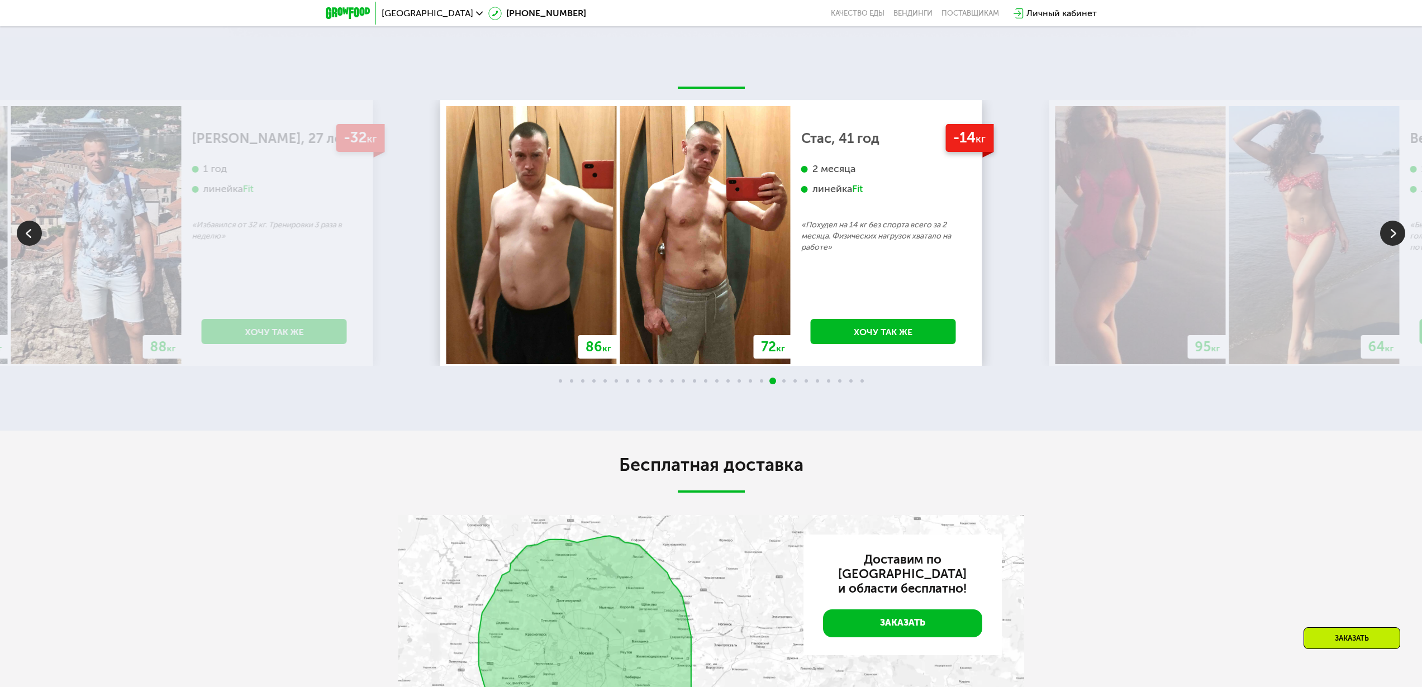
click at [1399, 246] on img at bounding box center [1392, 233] width 25 height 25
